Goal: Obtain resource: Obtain resource

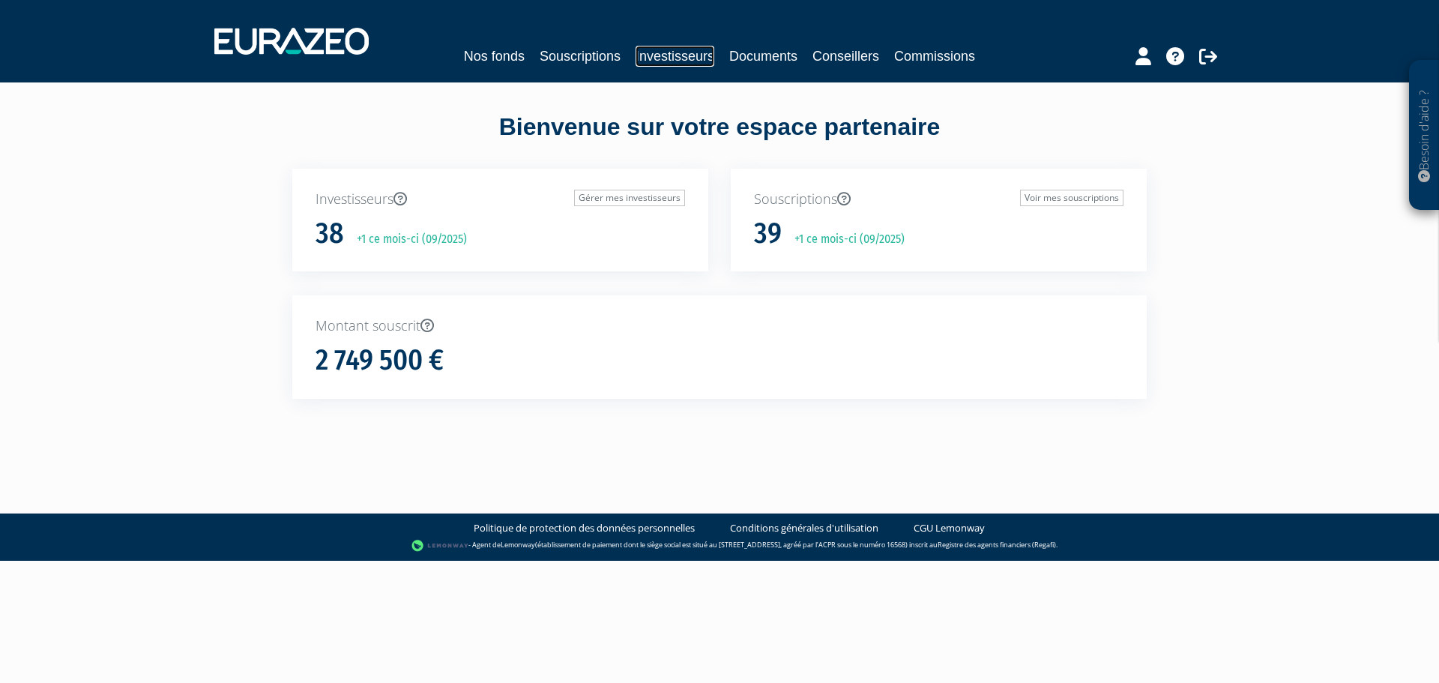
click at [657, 57] on link "Investisseurs" at bounding box center [675, 56] width 79 height 21
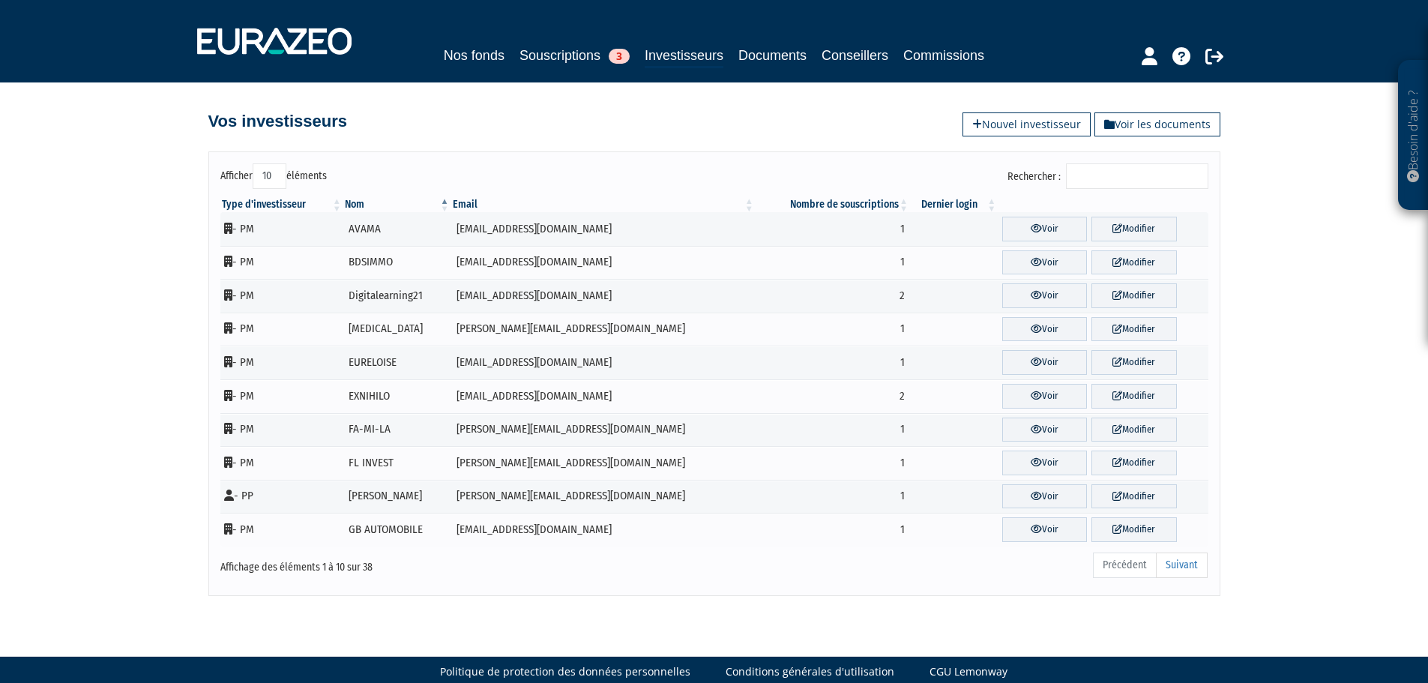
click at [1117, 175] on input "Rechercher :" at bounding box center [1137, 175] width 142 height 25
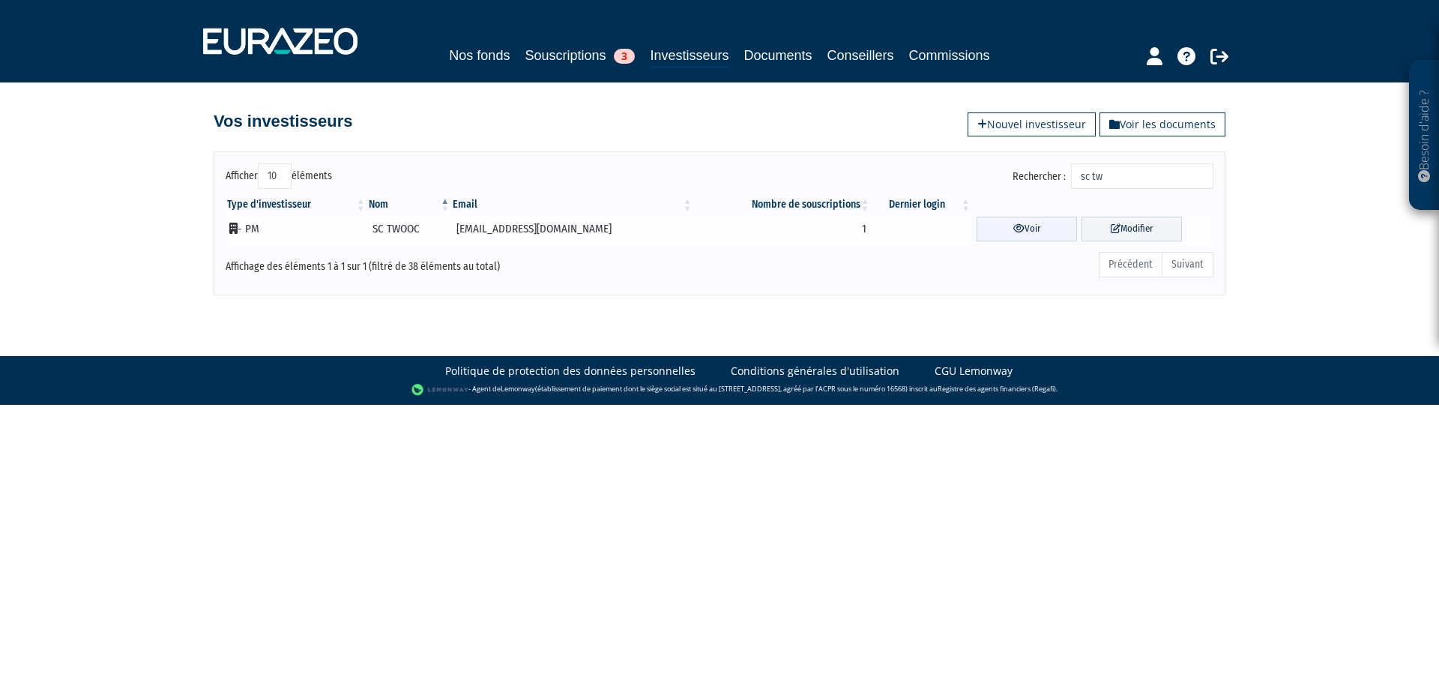
type input "sc tw"
click at [1047, 223] on link "Voir" at bounding box center [1027, 229] width 100 height 25
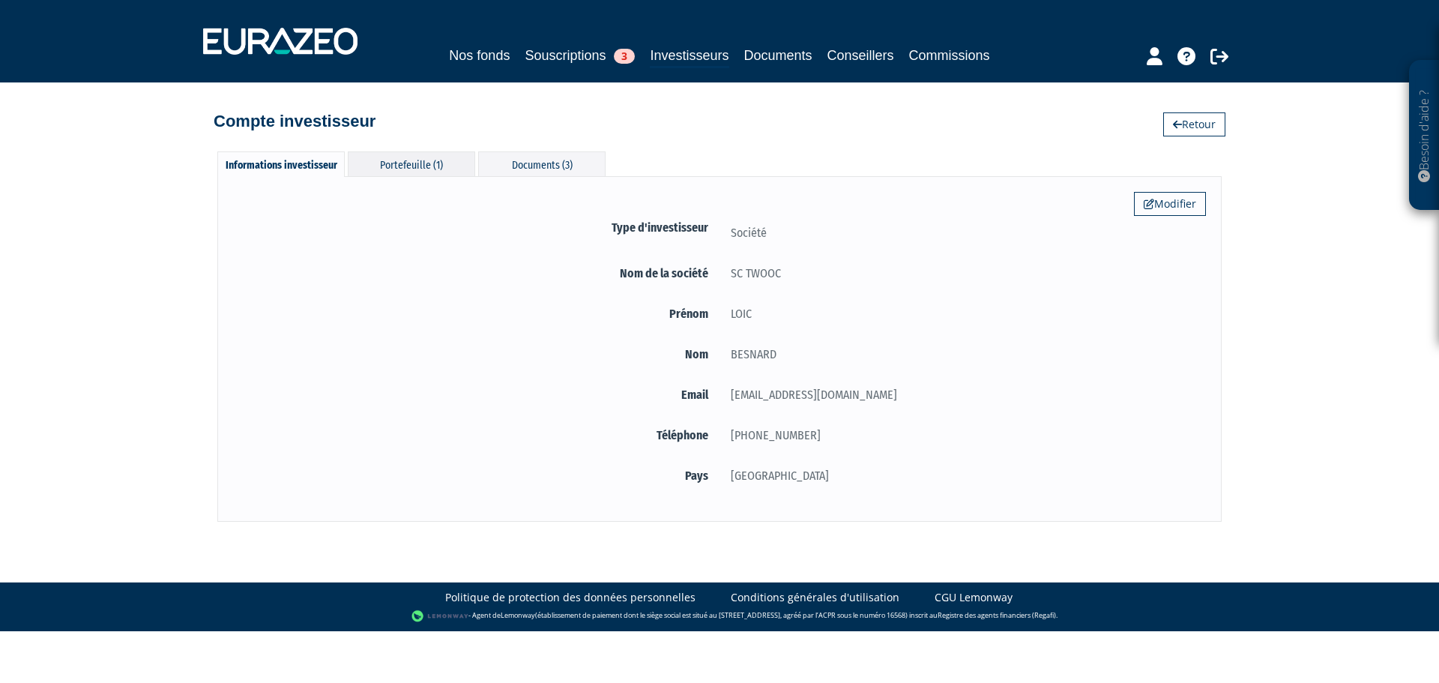
click at [425, 163] on div "Portefeuille (1)" at bounding box center [411, 163] width 127 height 25
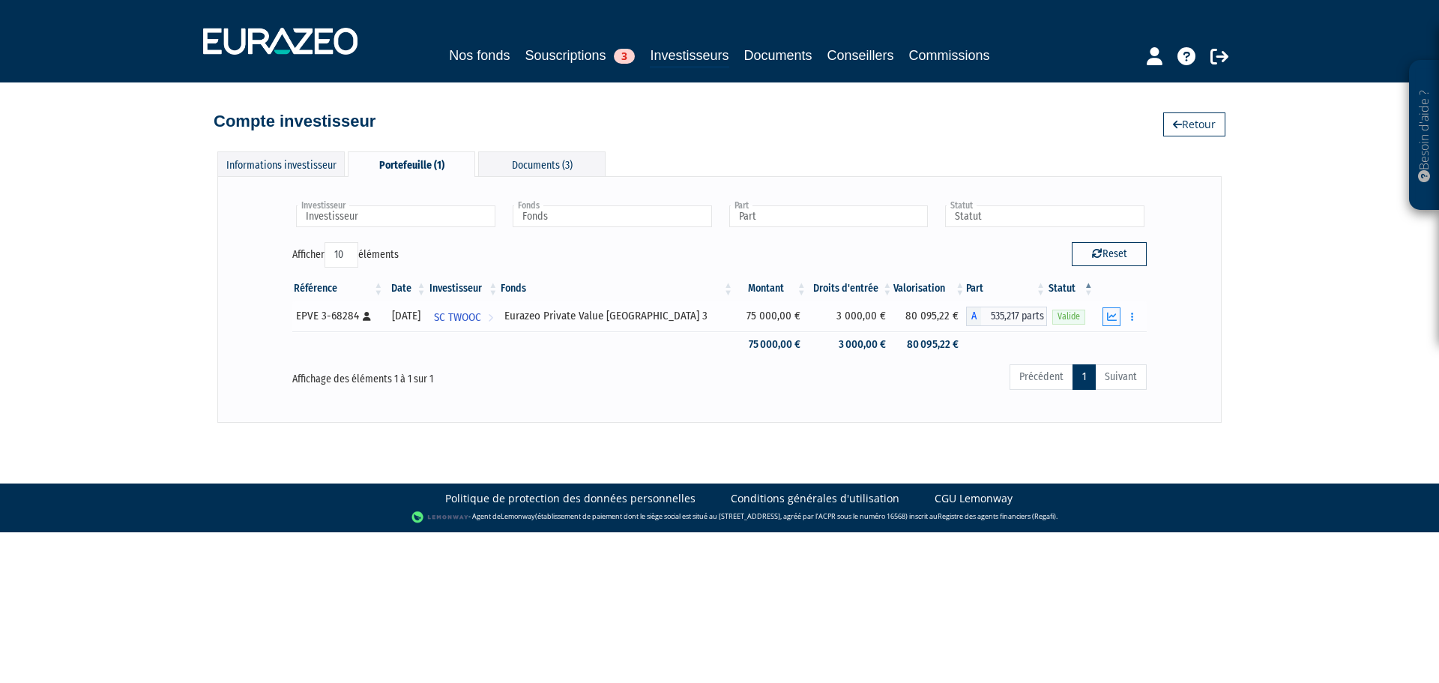
click at [1111, 316] on icon "button" at bounding box center [1112, 317] width 10 height 10
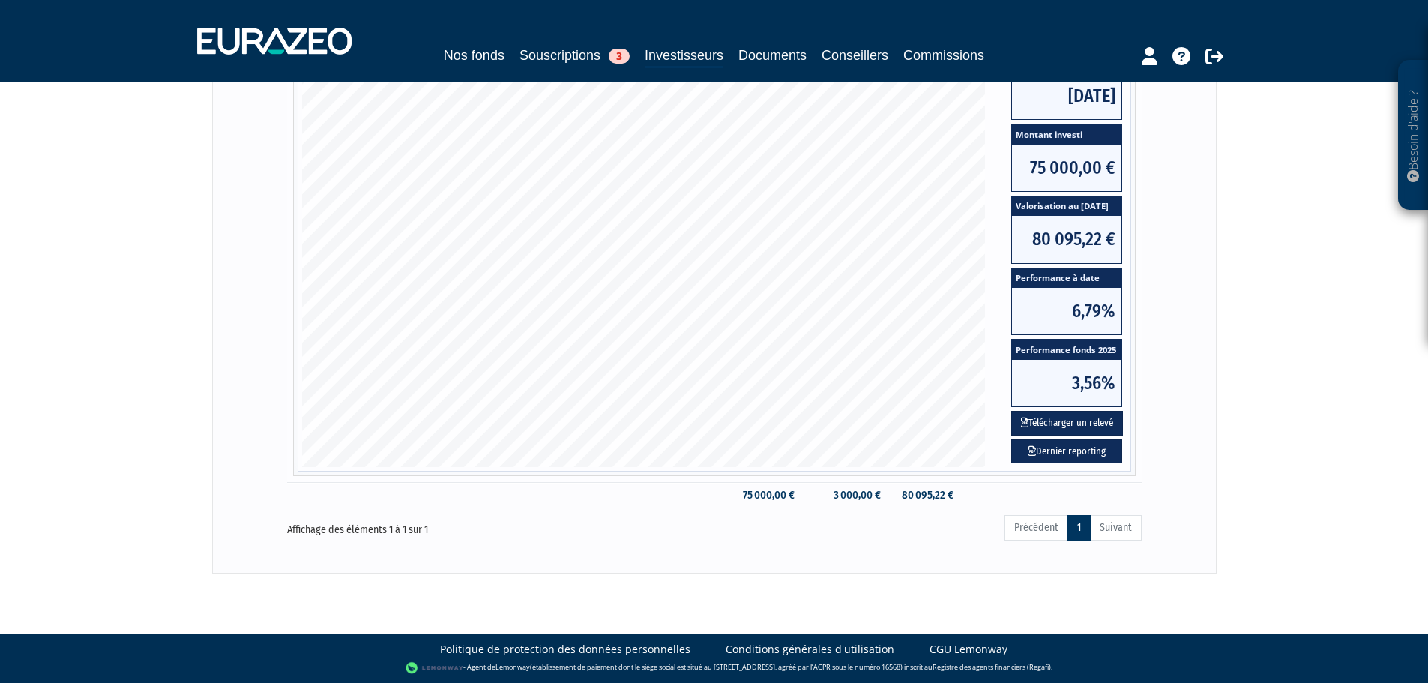
scroll to position [240, 0]
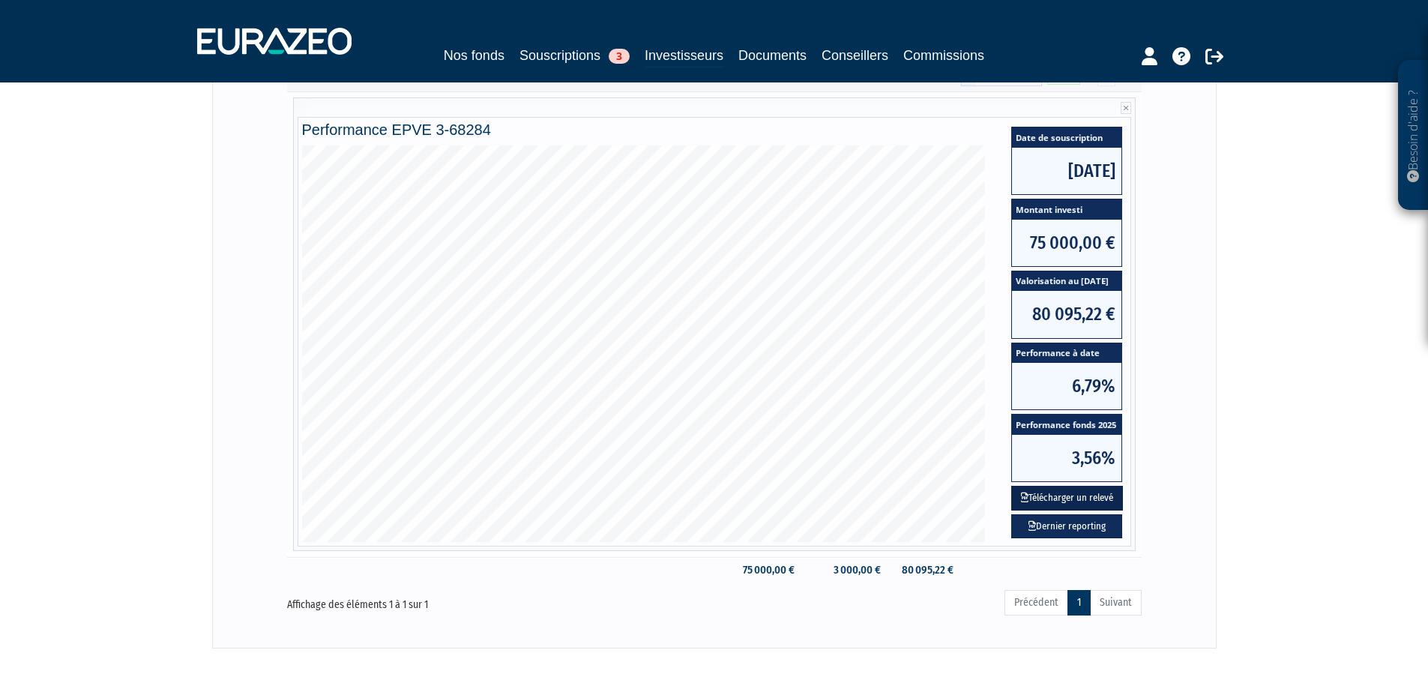
click at [1103, 496] on button "Télécharger un relevé" at bounding box center [1067, 498] width 112 height 25
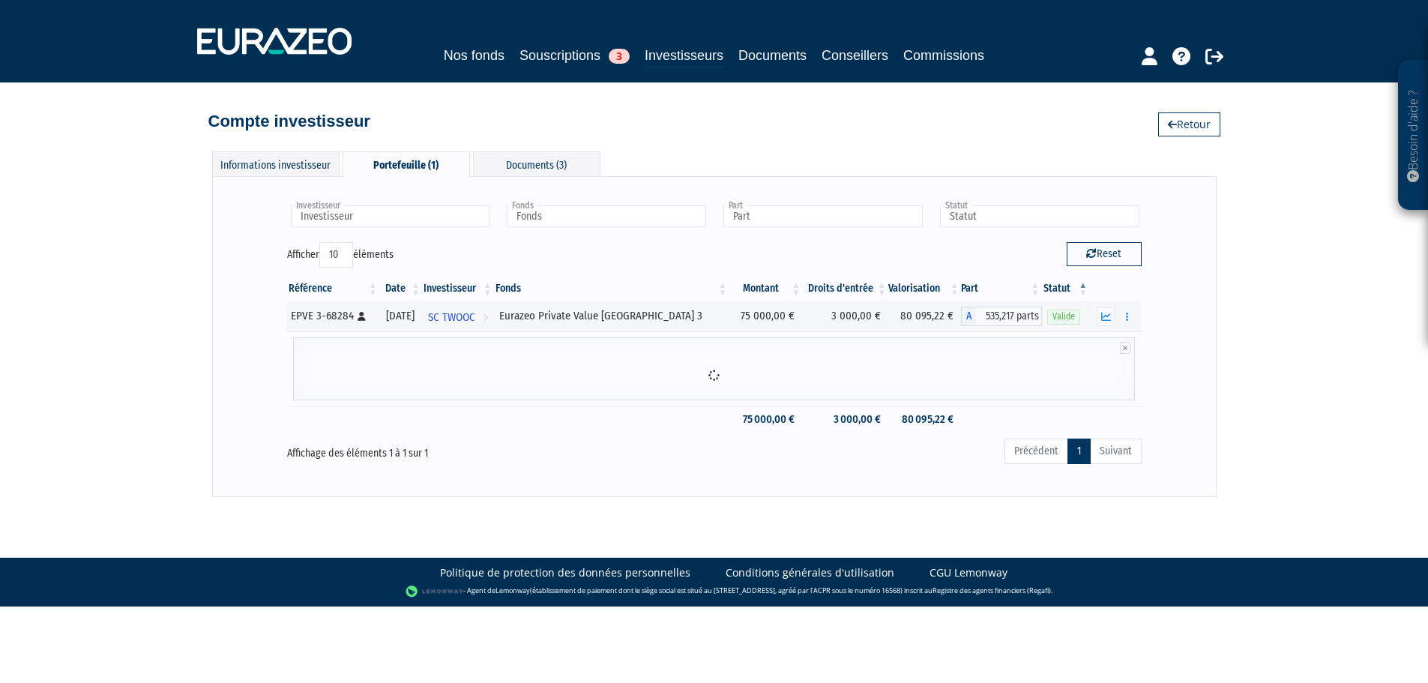
scroll to position [0, 0]
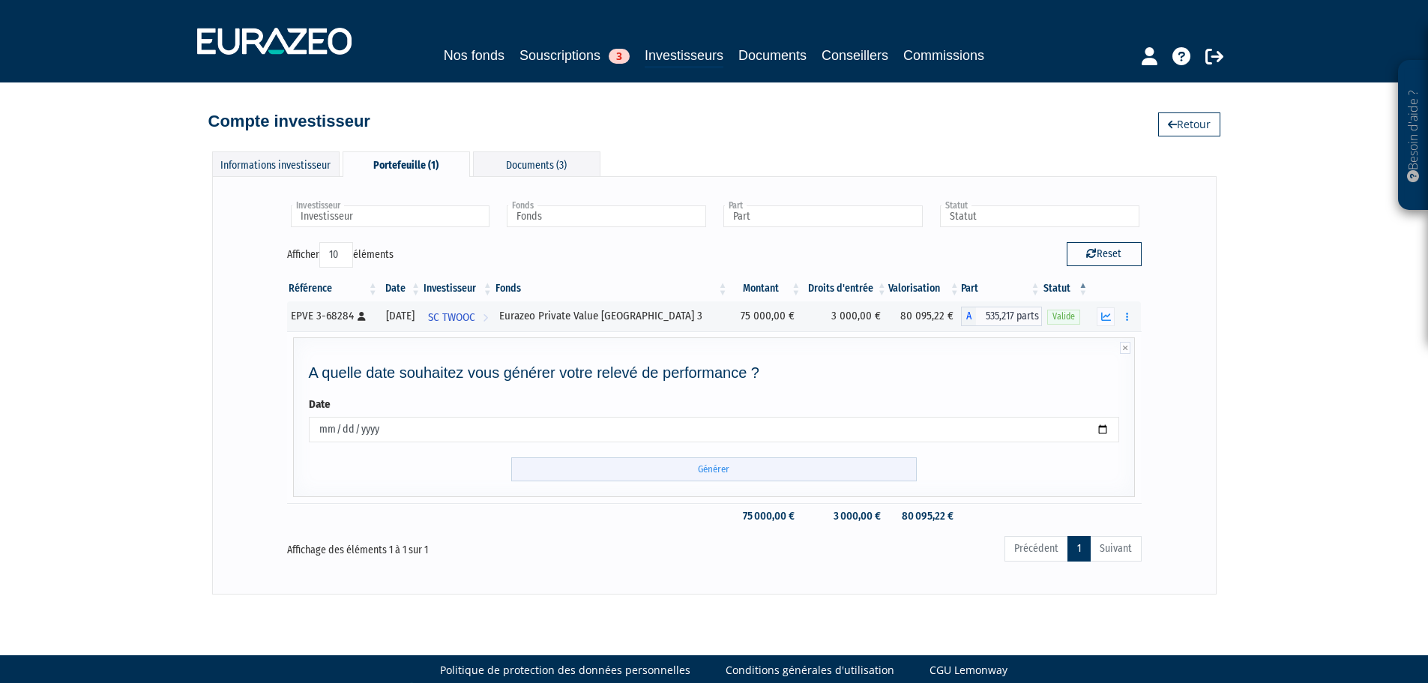
click at [794, 460] on input "Générer" at bounding box center [713, 469] width 405 height 25
